Goal: Task Accomplishment & Management: Manage account settings

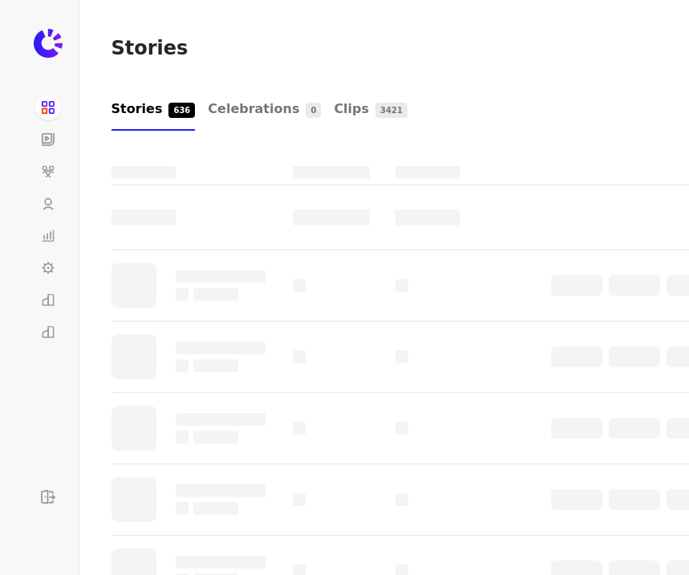
click at [47, 300] on icon at bounding box center [50, 299] width 6 height 12
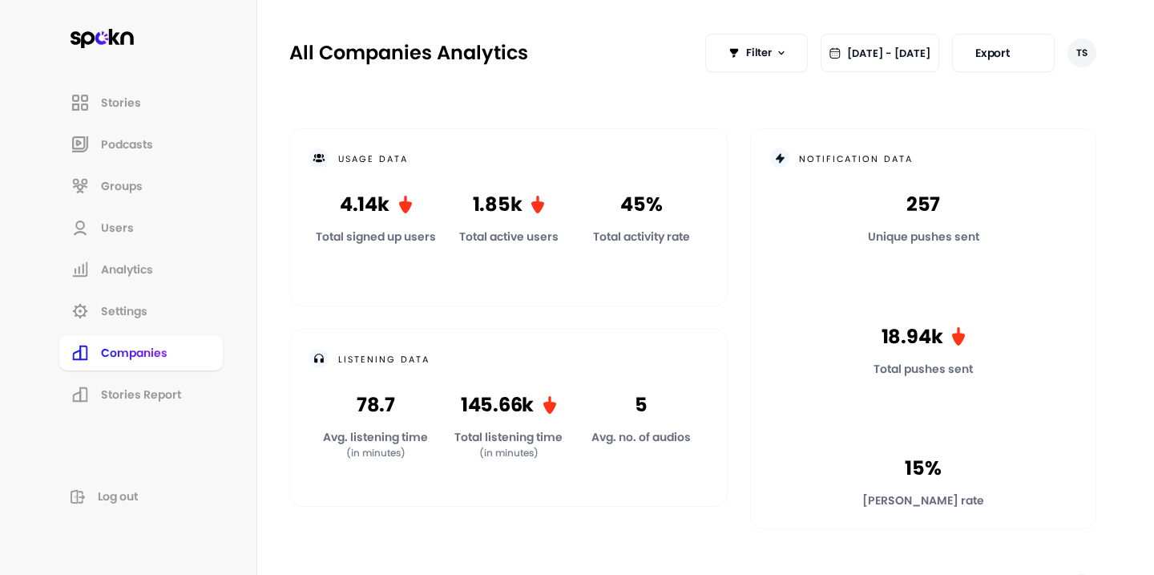
click at [149, 359] on span "Companies" at bounding box center [134, 353] width 67 height 16
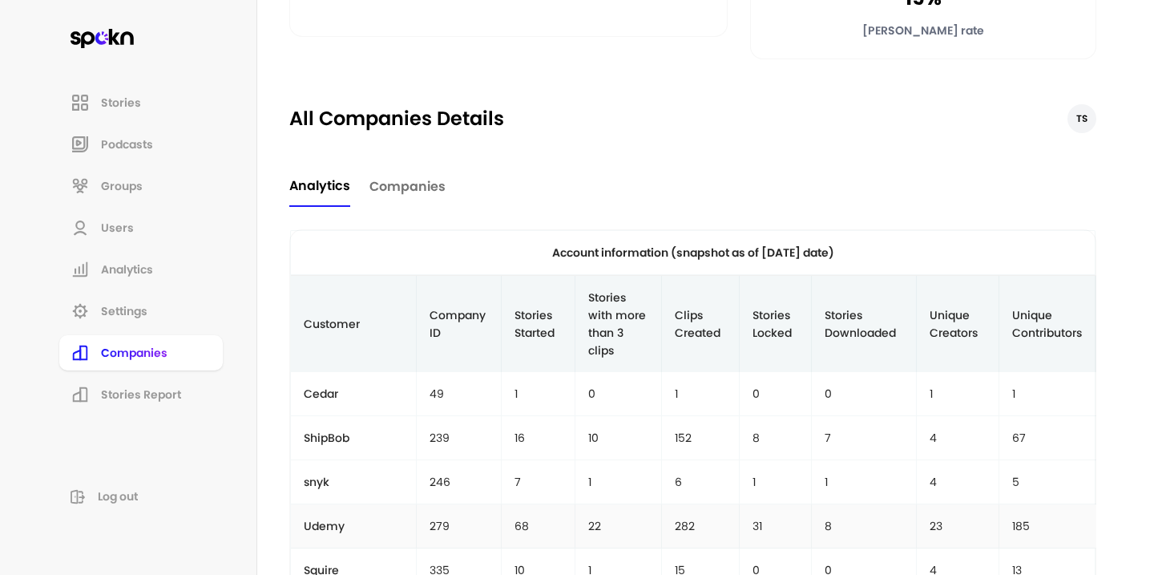
scroll to position [454, 0]
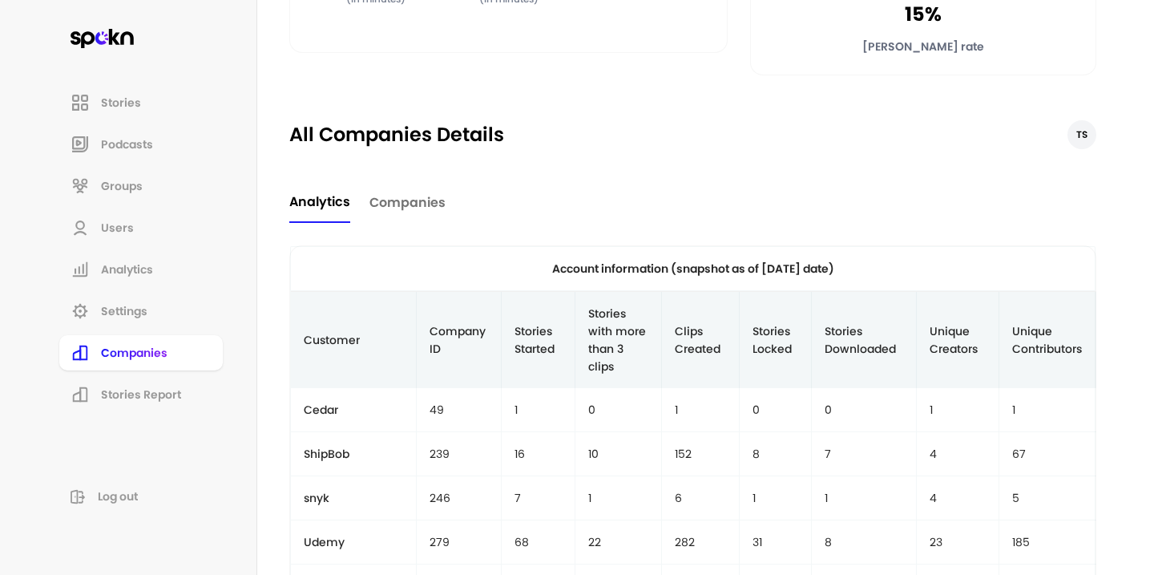
click at [413, 206] on span "Companies" at bounding box center [408, 202] width 76 height 19
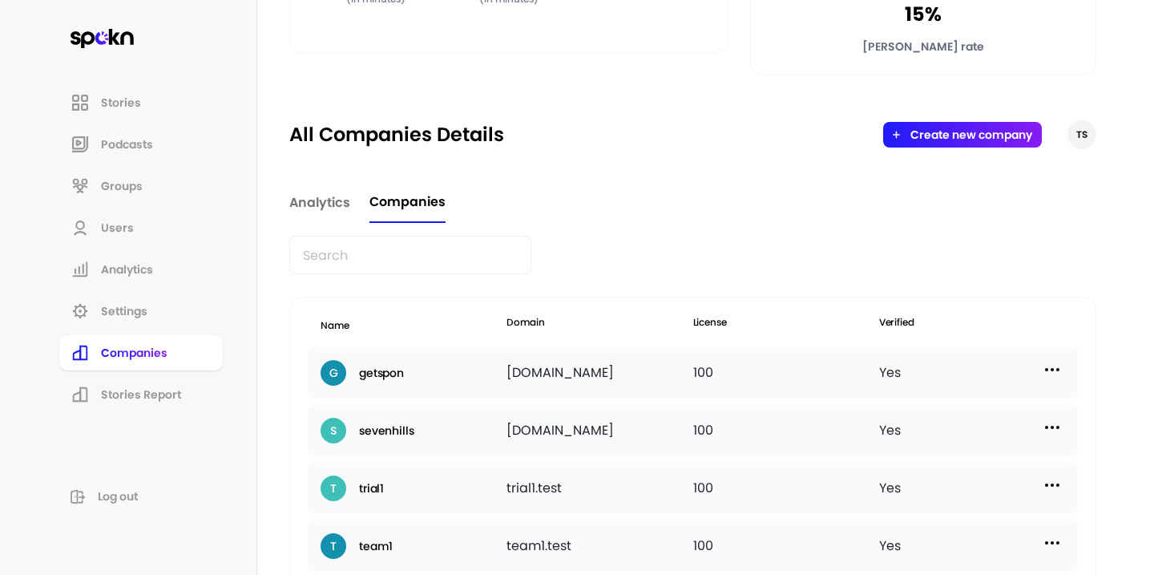
click at [414, 249] on input "text" at bounding box center [410, 255] width 242 height 38
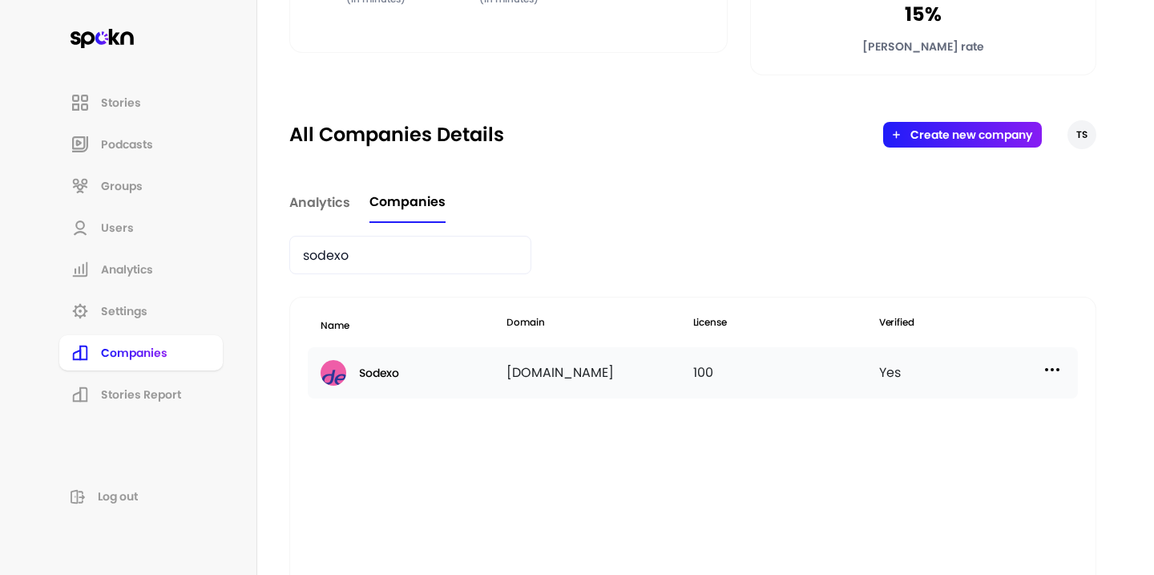
type input "sodexo"
click at [688, 366] on img at bounding box center [1052, 369] width 19 height 19
click at [688, 438] on p "Manage Users" at bounding box center [909, 441] width 79 height 18
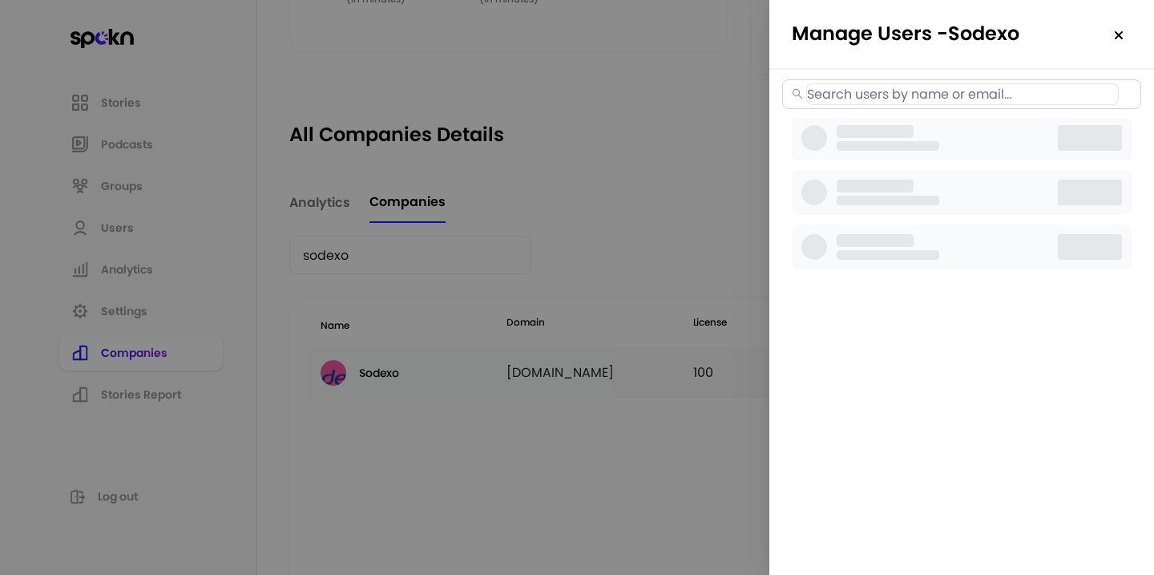
select select "2"
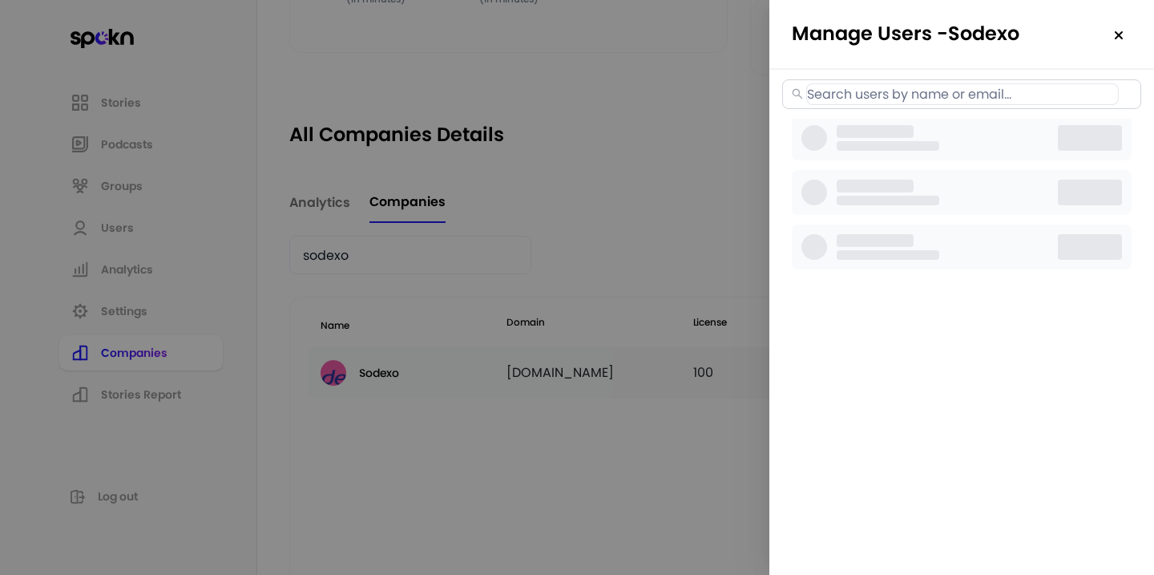
select select "2"
select select "3"
select select "2"
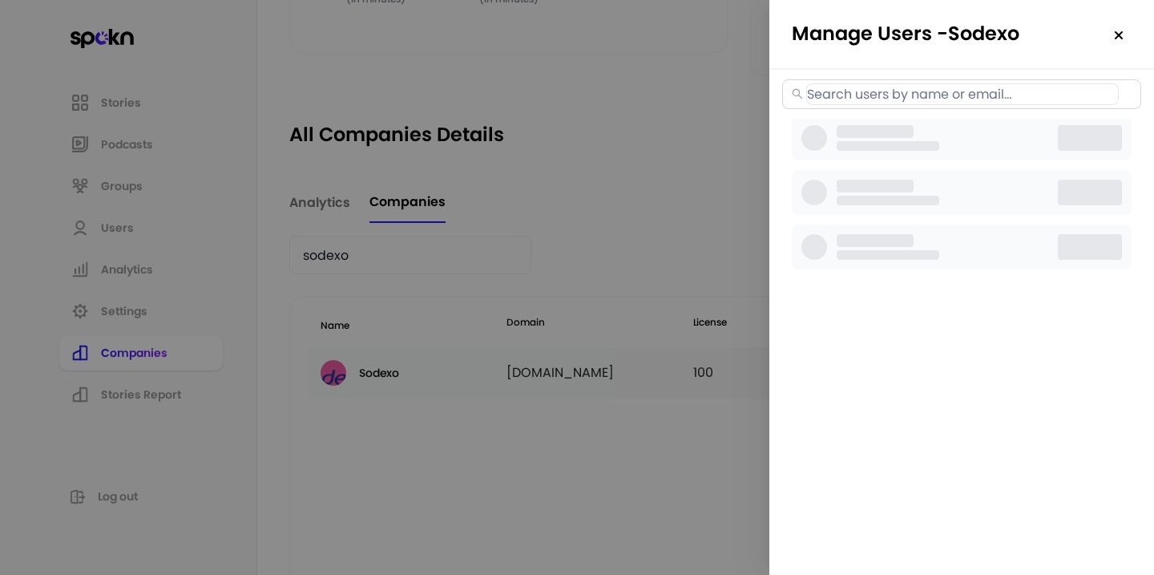
select select "2"
select select "3"
select select "2"
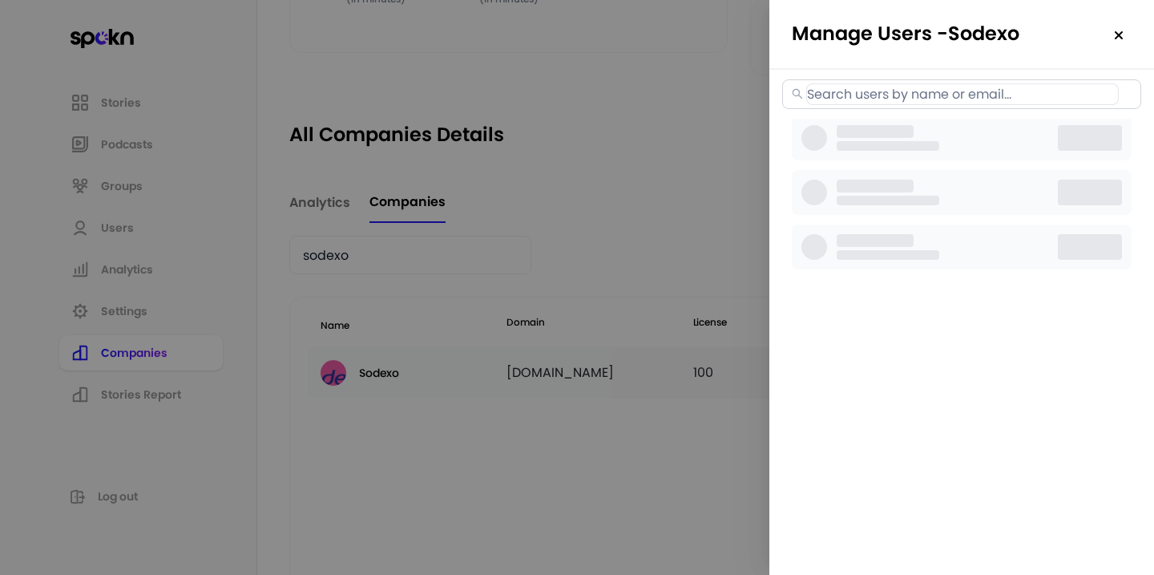
select select "2"
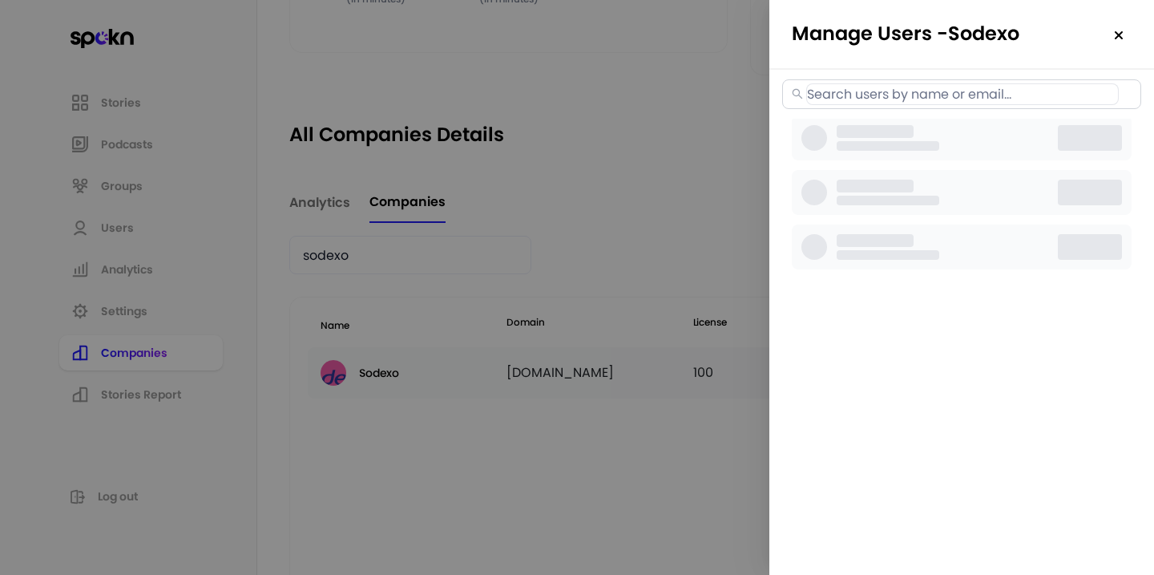
select select "3"
select select "2"
select select "3"
select select "2"
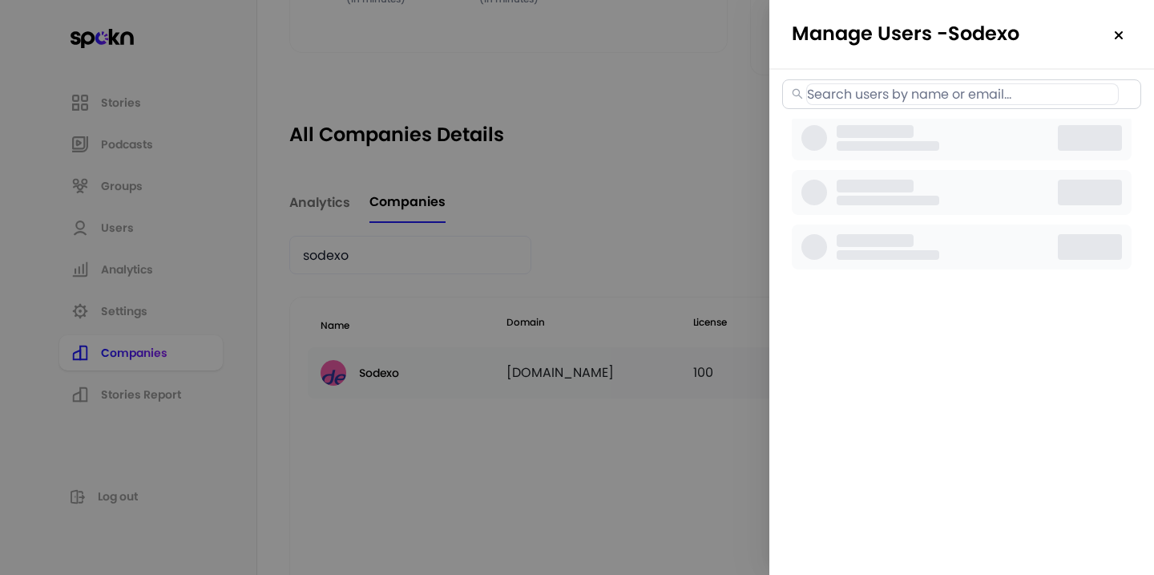
select select "3"
select select "2"
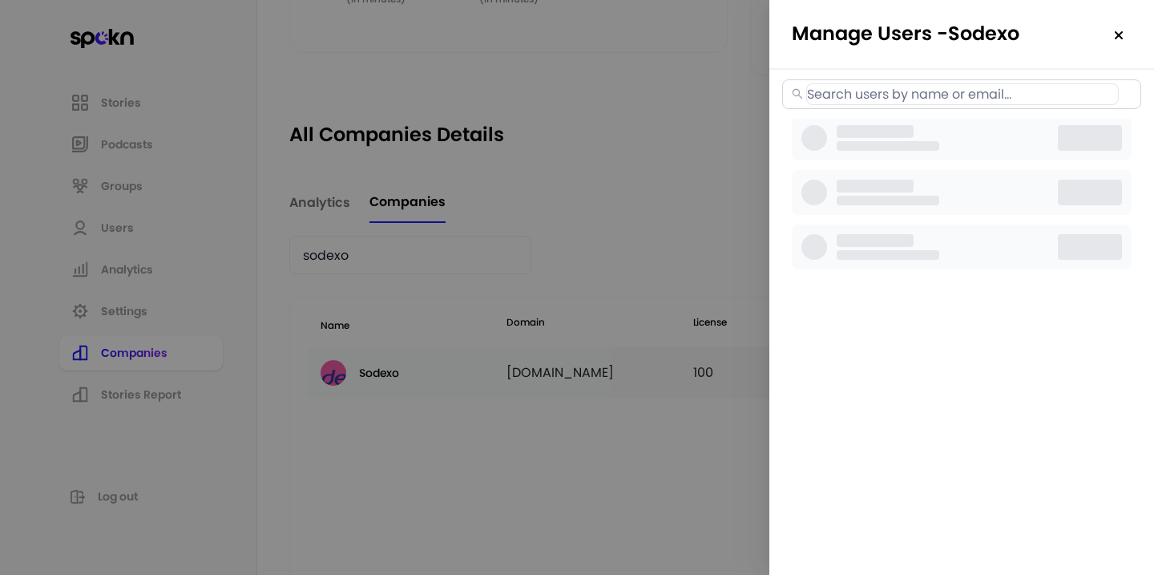
select select "2"
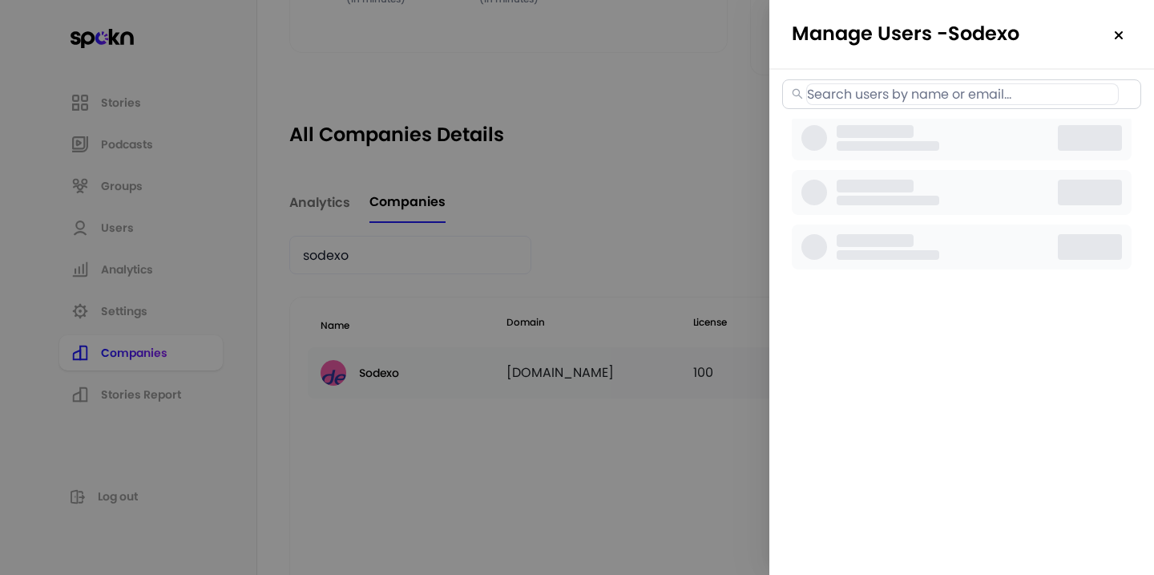
select select "2"
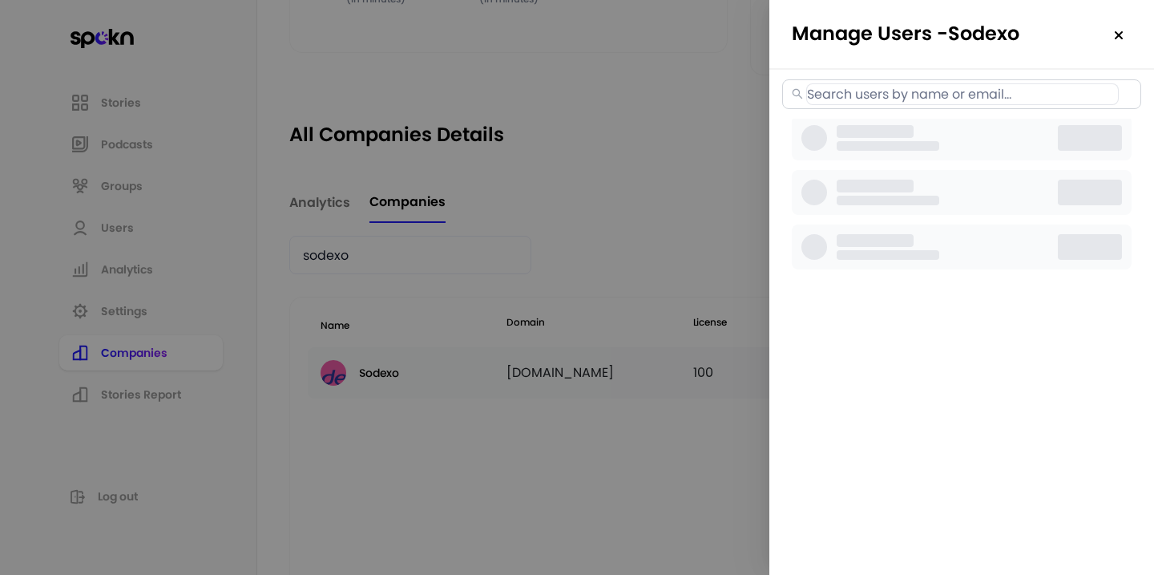
select select "2"
select select "3"
select select "2"
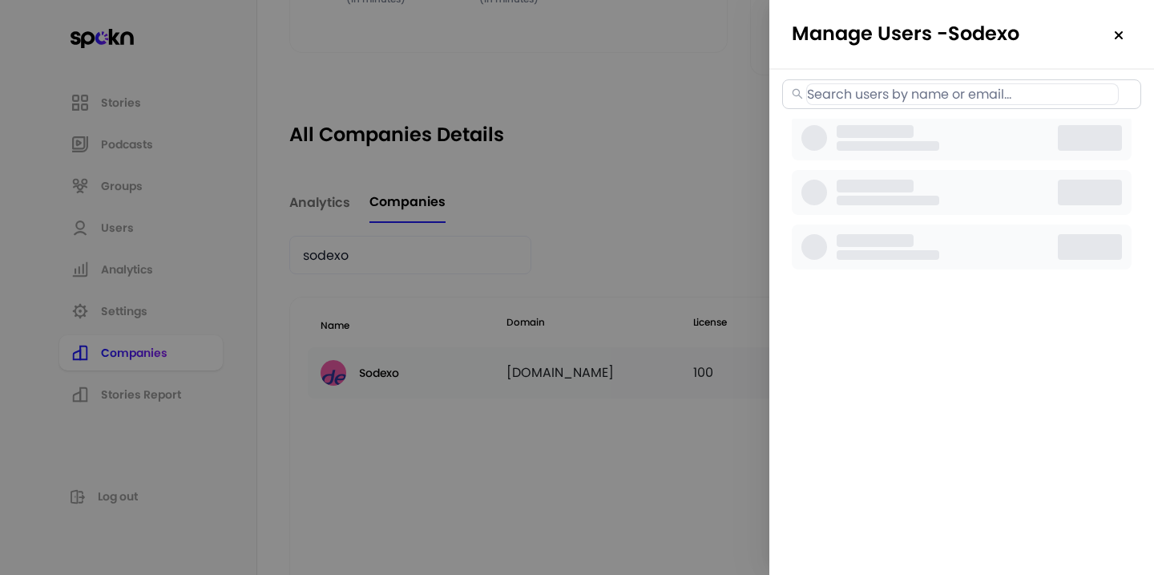
select select "2"
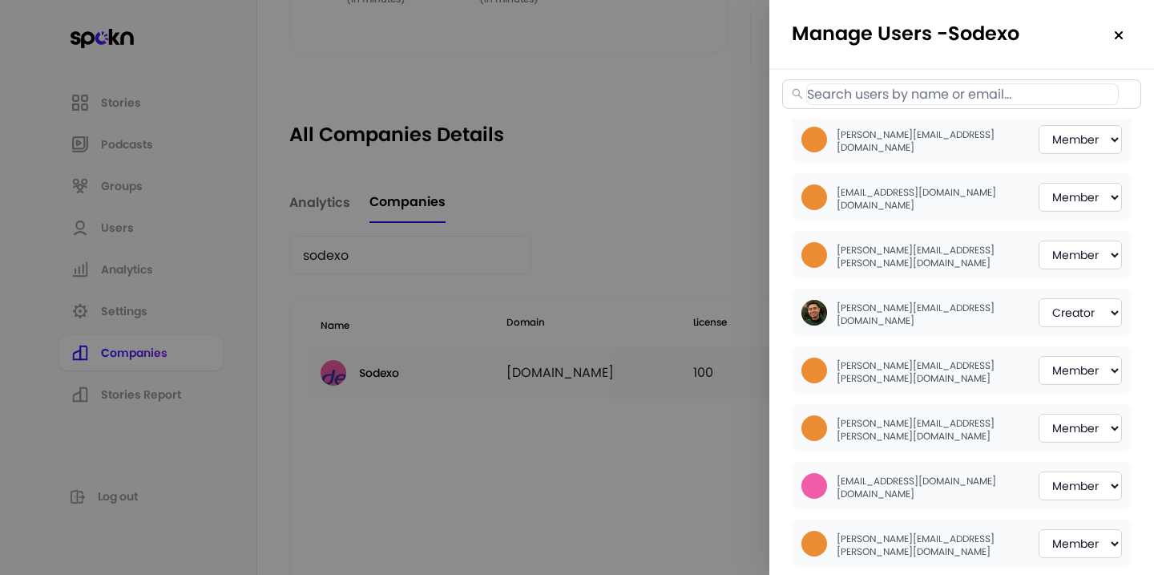
click at [550, 271] on div at bounding box center [577, 287] width 1154 height 575
